Goal: Transaction & Acquisition: Download file/media

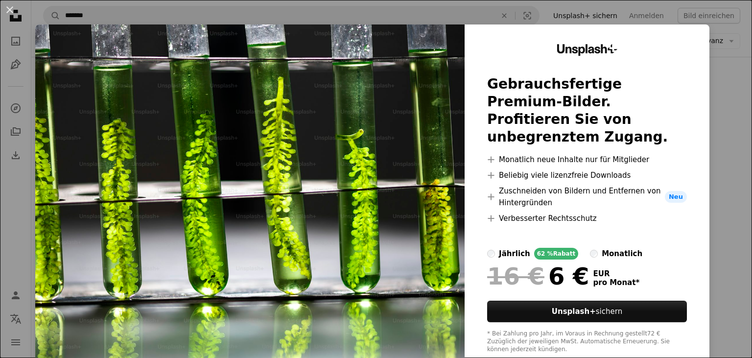
scroll to position [568, 0]
click at [9, 6] on button "An X shape" at bounding box center [10, 10] width 12 height 12
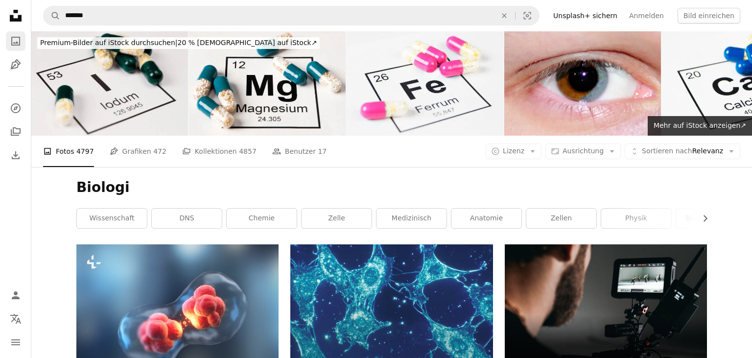
click at [21, 39] on icon "A photo" at bounding box center [16, 41] width 12 height 12
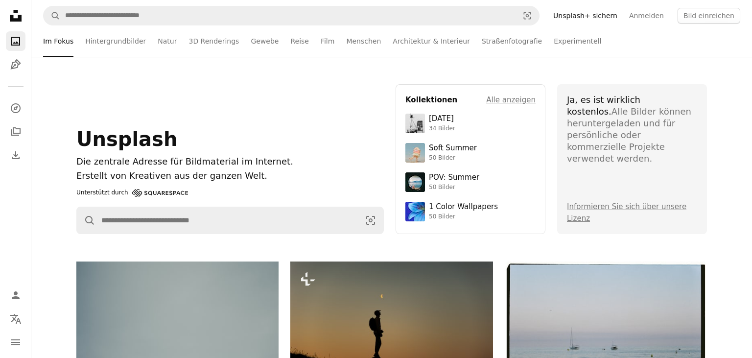
click at [21, 17] on icon at bounding box center [16, 16] width 12 height 12
click at [14, 13] on icon "Unsplash logo Unsplash-Startseite" at bounding box center [16, 16] width 20 height 20
click at [14, 14] on icon "Unsplash logo Unsplash-Startseite" at bounding box center [16, 16] width 20 height 20
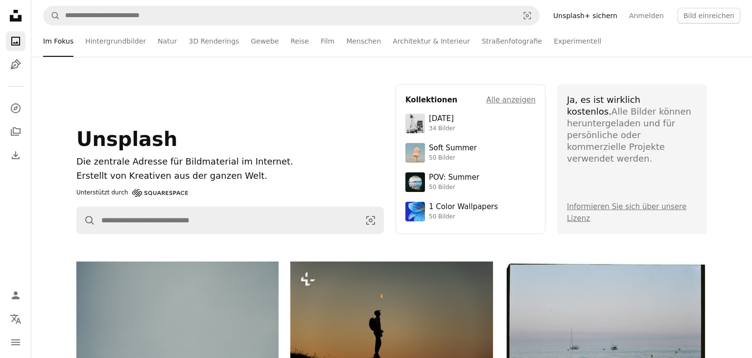
click at [14, 15] on icon "Unsplash logo Unsplash-Startseite" at bounding box center [16, 16] width 20 height 20
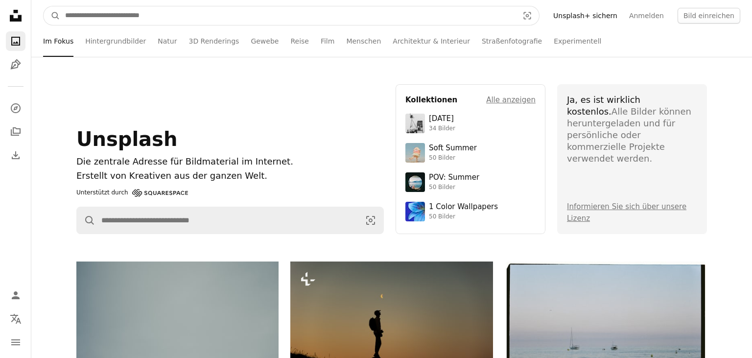
click at [129, 17] on input "Finden Sie Bildmaterial auf der ganzen Webseite" at bounding box center [287, 15] width 455 height 19
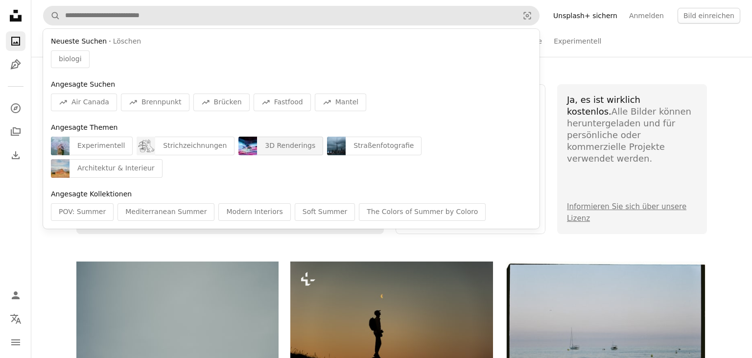
click at [257, 142] on div "3D Renderings" at bounding box center [290, 146] width 66 height 19
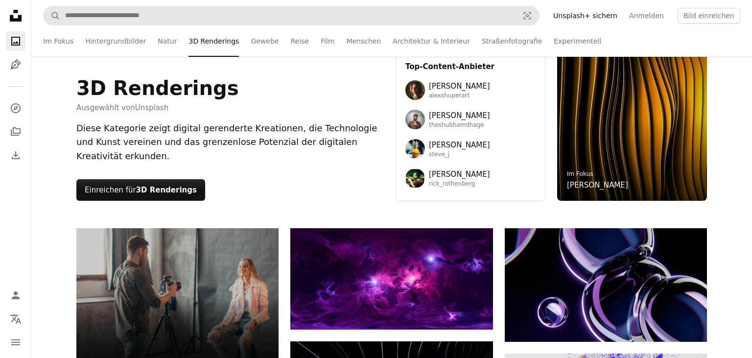
scroll to position [103, 0]
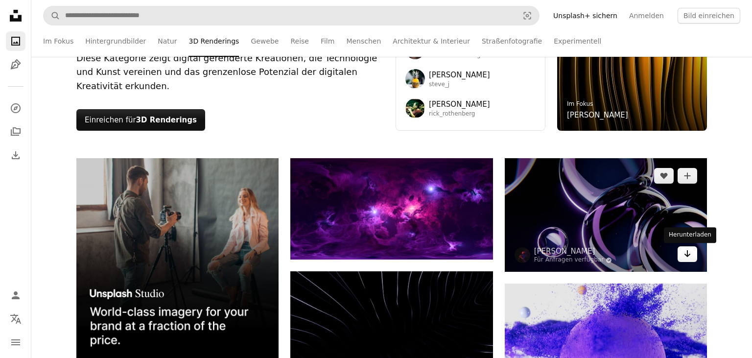
click at [694, 254] on link "Arrow pointing down" at bounding box center [688, 254] width 20 height 16
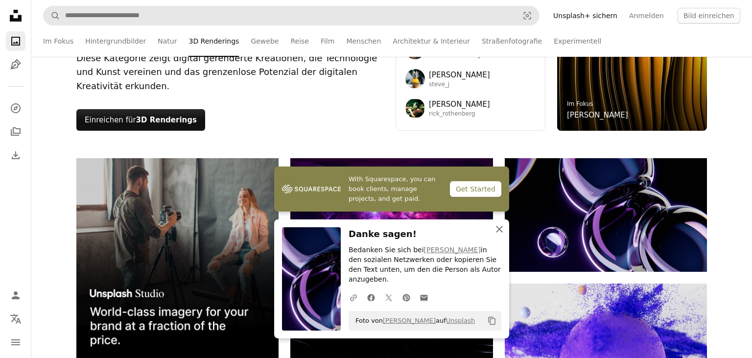
click at [497, 233] on icon "button" at bounding box center [499, 229] width 7 height 7
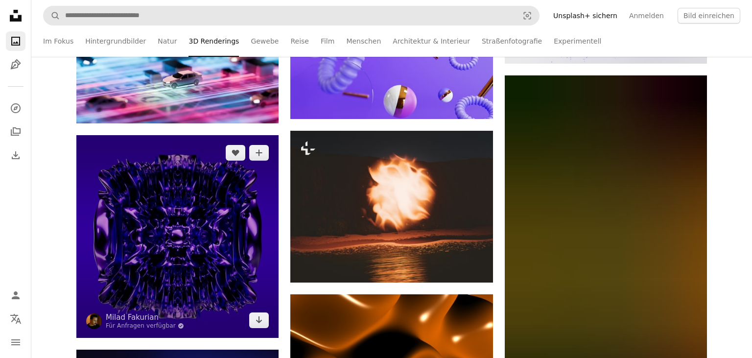
scroll to position [568, 0]
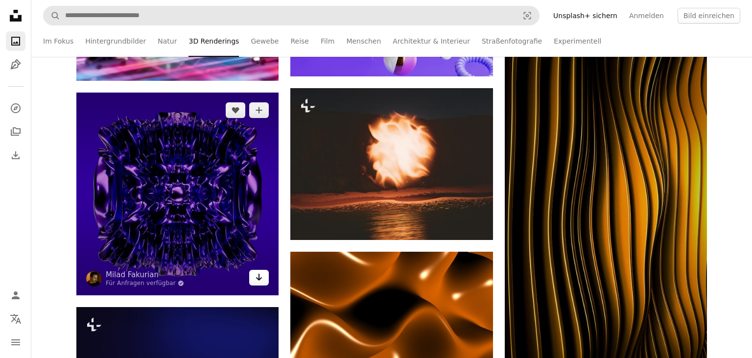
click at [260, 278] on icon "Herunterladen" at bounding box center [259, 277] width 6 height 7
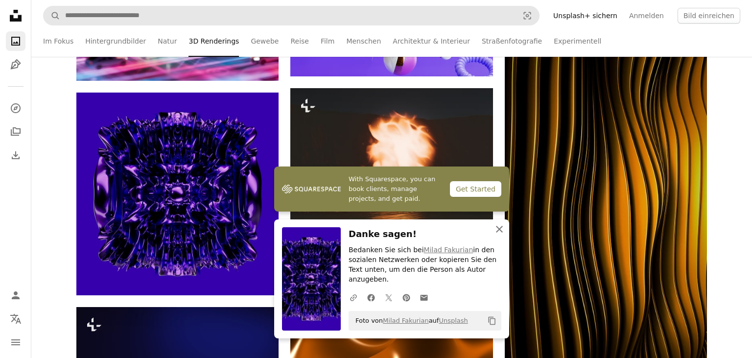
click at [497, 233] on icon "button" at bounding box center [499, 229] width 7 height 7
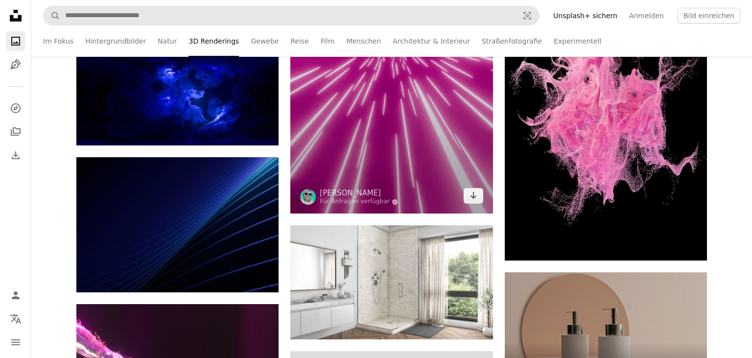
scroll to position [3257, 0]
